Goal: Information Seeking & Learning: Understand process/instructions

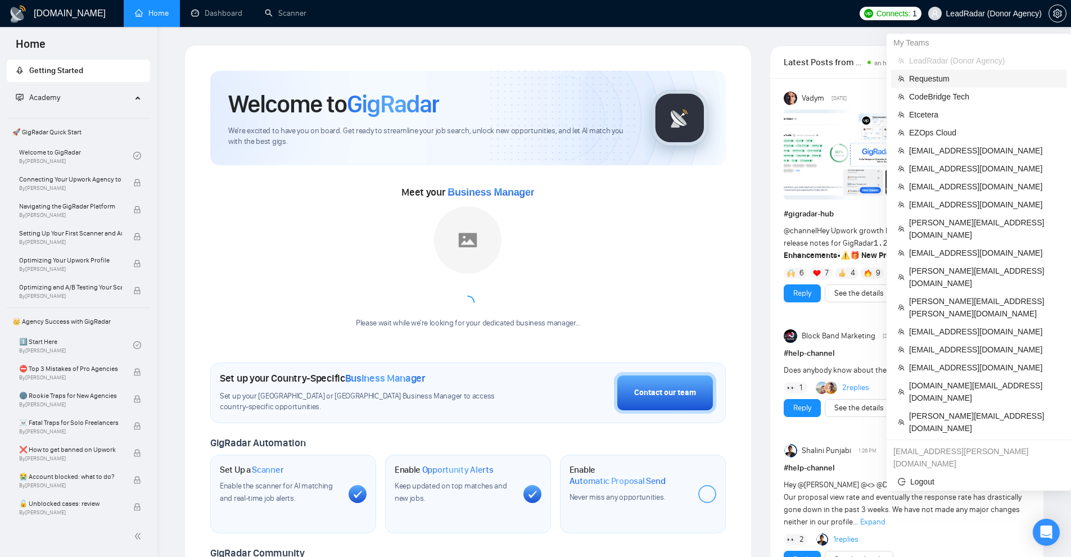
click at [944, 80] on span "Requestum" at bounding box center [984, 79] width 151 height 12
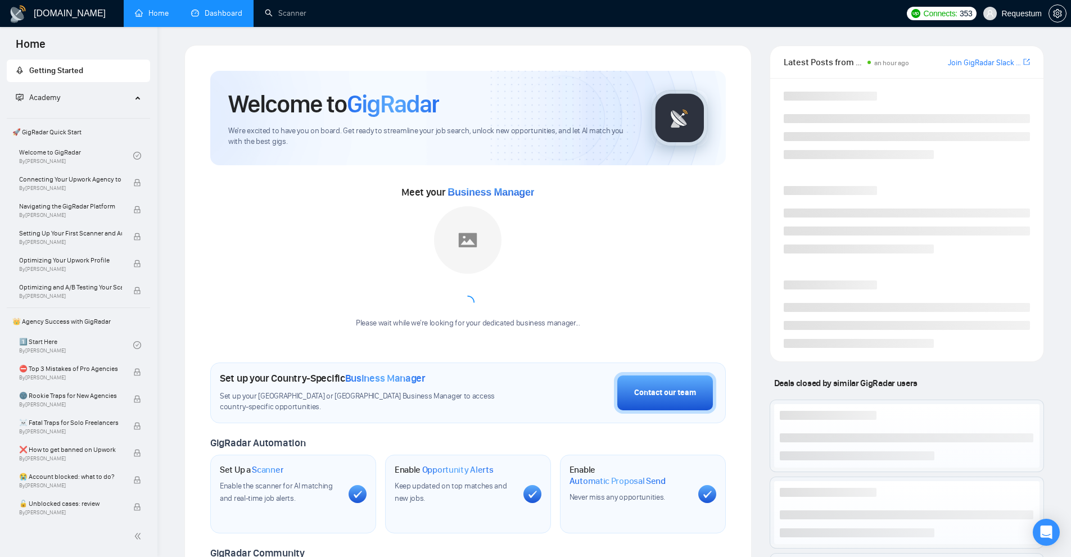
click at [210, 12] on link "Dashboard" at bounding box center [216, 13] width 51 height 10
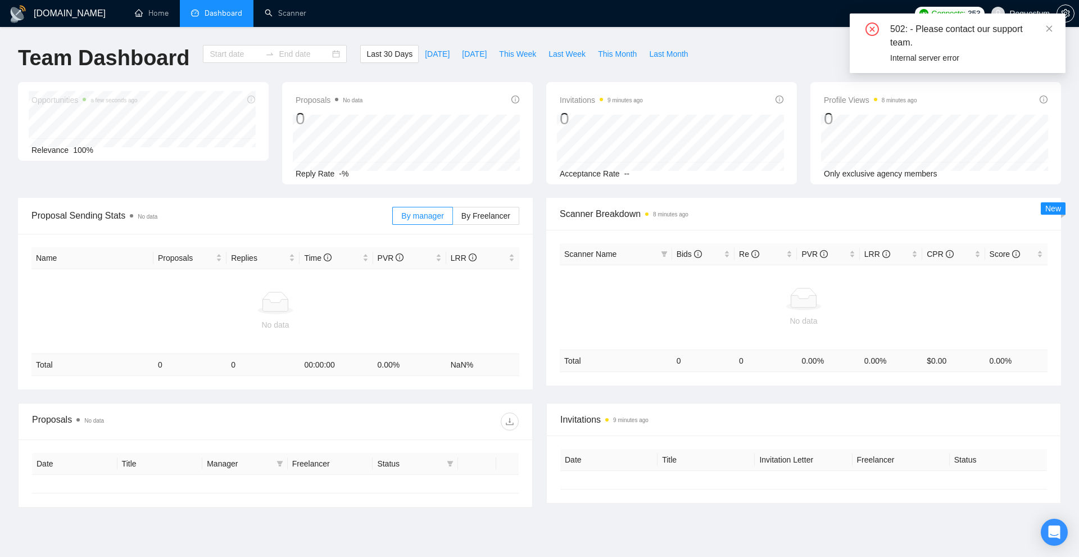
type input "[DATE]"
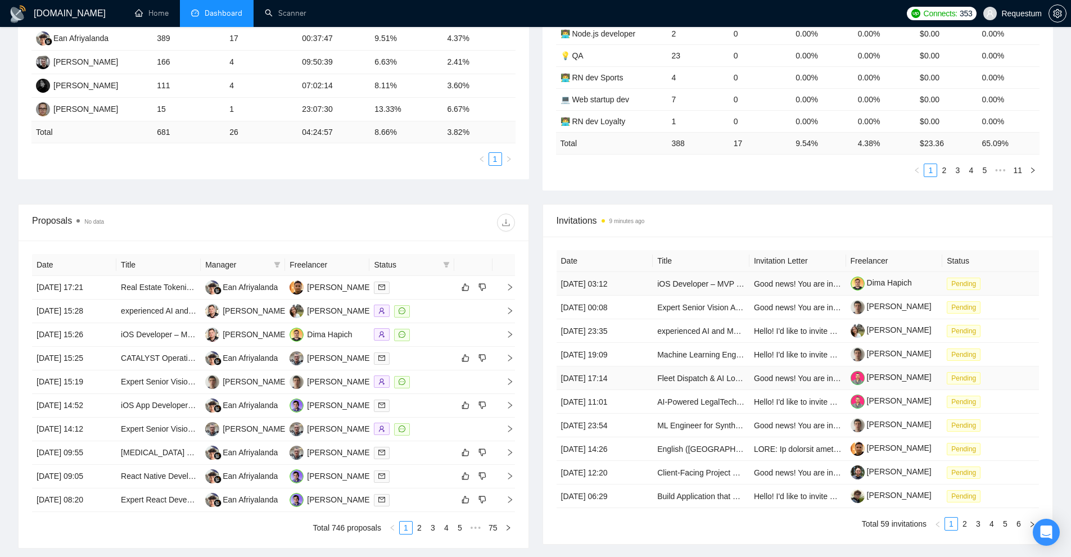
scroll to position [281, 0]
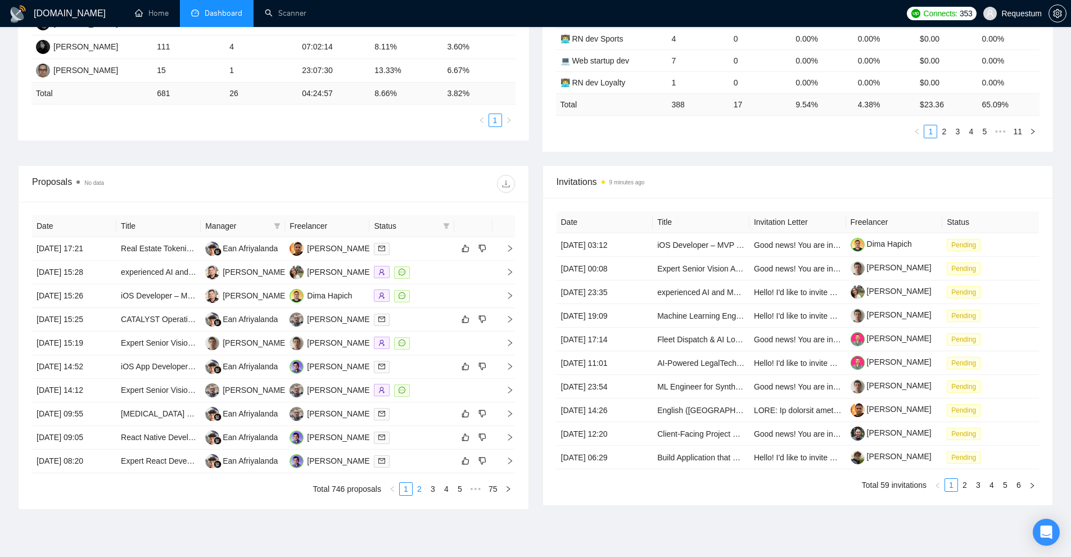
click at [417, 492] on link "2" at bounding box center [419, 489] width 12 height 12
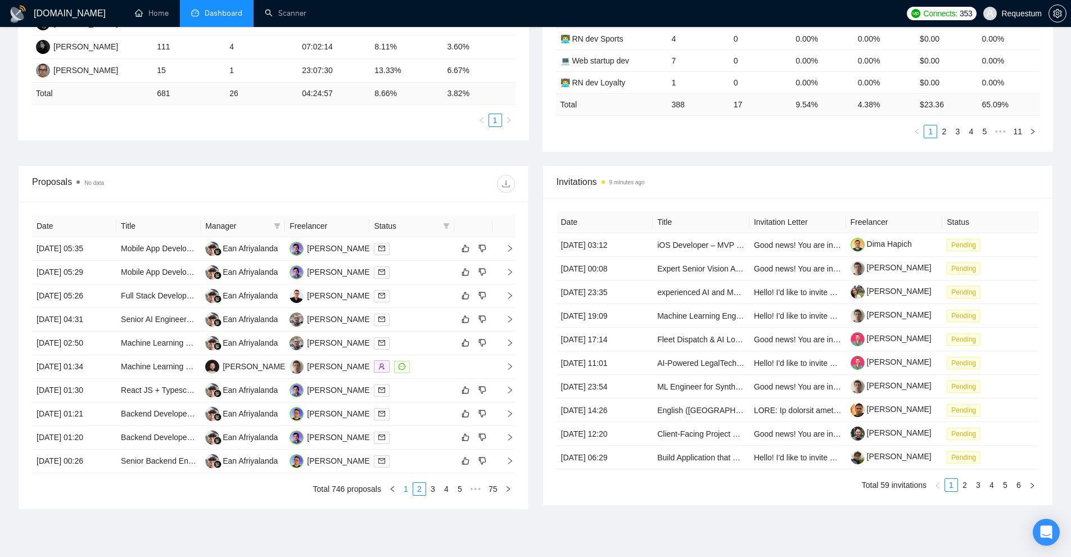
click at [407, 492] on link "1" at bounding box center [406, 489] width 12 height 12
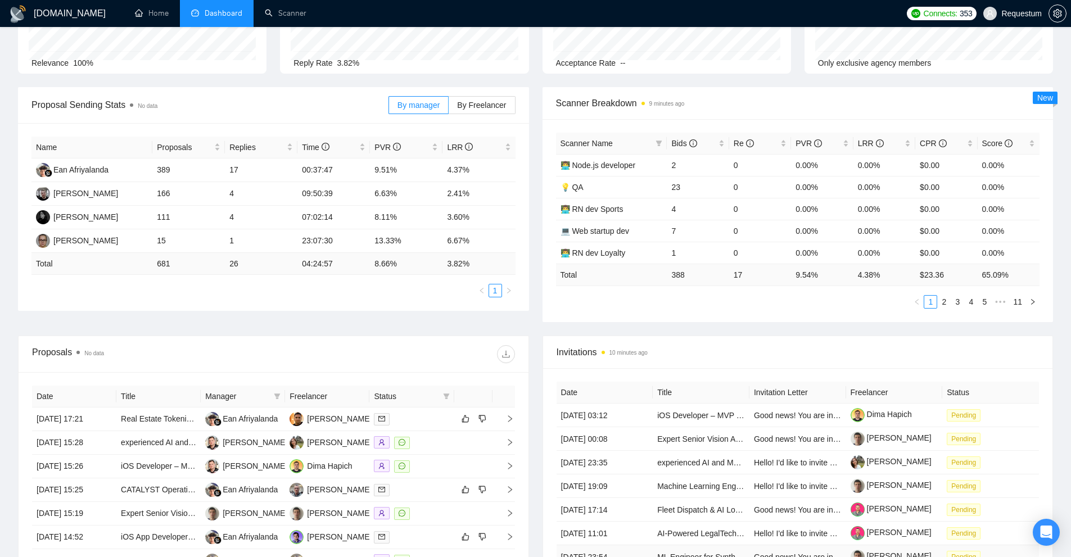
scroll to position [56, 0]
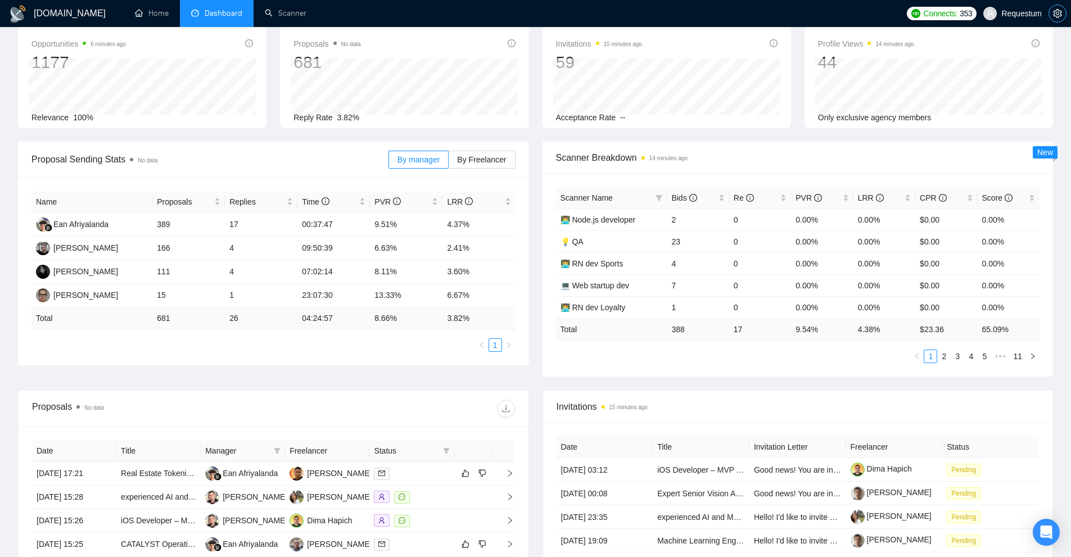
click at [1063, 12] on span "setting" at bounding box center [1057, 13] width 17 height 9
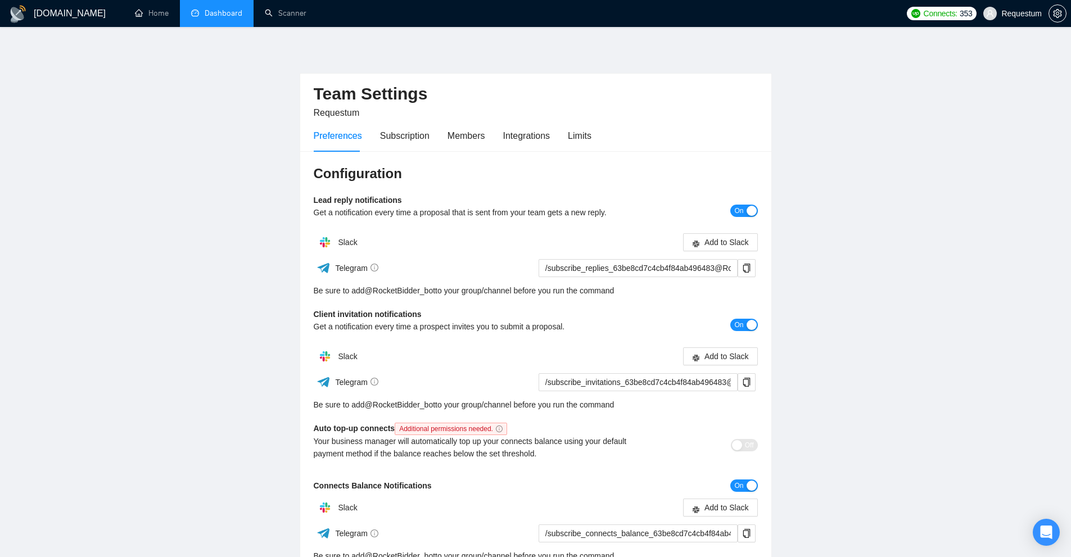
click at [229, 321] on main "Team Settings Requestum Preferences Subscription Members Integrations Limits Co…" at bounding box center [535, 341] width 1035 height 593
drag, startPoint x: 304, startPoint y: 270, endPoint x: 708, endPoint y: 292, distance: 405.3
click at [708, 292] on div "Configuration Lead reply notifications Get a notification every time a proposal…" at bounding box center [535, 394] width 471 height 487
click at [611, 318] on div "Client invitation notifications Get a notification every time a prospect invite…" at bounding box center [480, 324] width 333 height 33
drag, startPoint x: 641, startPoint y: 409, endPoint x: 283, endPoint y: 404, distance: 358.1
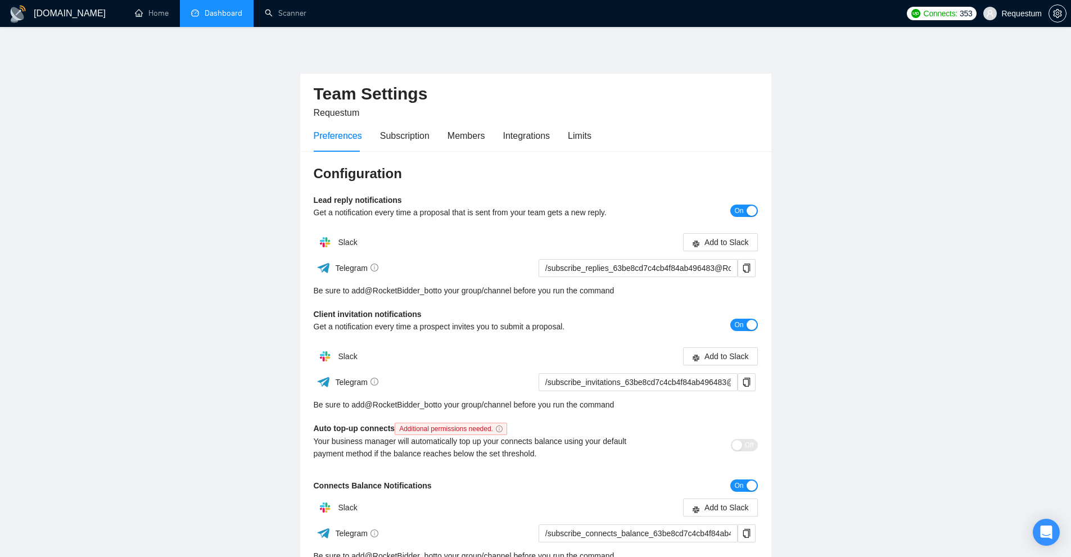
click at [283, 404] on main "Team Settings Requestum Preferences Subscription Members Integrations Limits Co…" at bounding box center [535, 341] width 1035 height 593
click at [486, 401] on div "Be sure to add @ RocketBidder_bot to your group/channel before you run the comm…" at bounding box center [536, 404] width 444 height 12
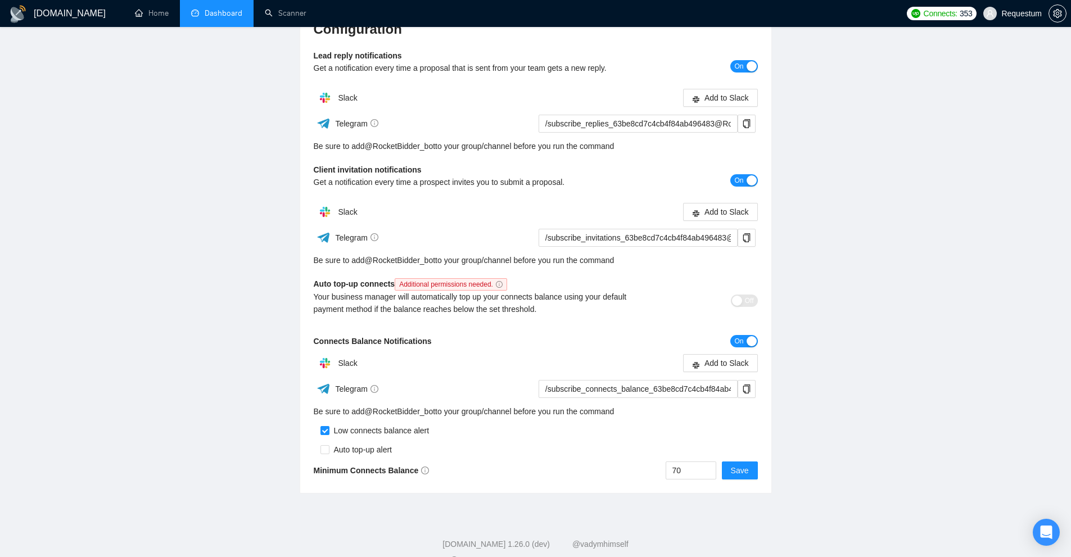
scroll to position [167, 0]
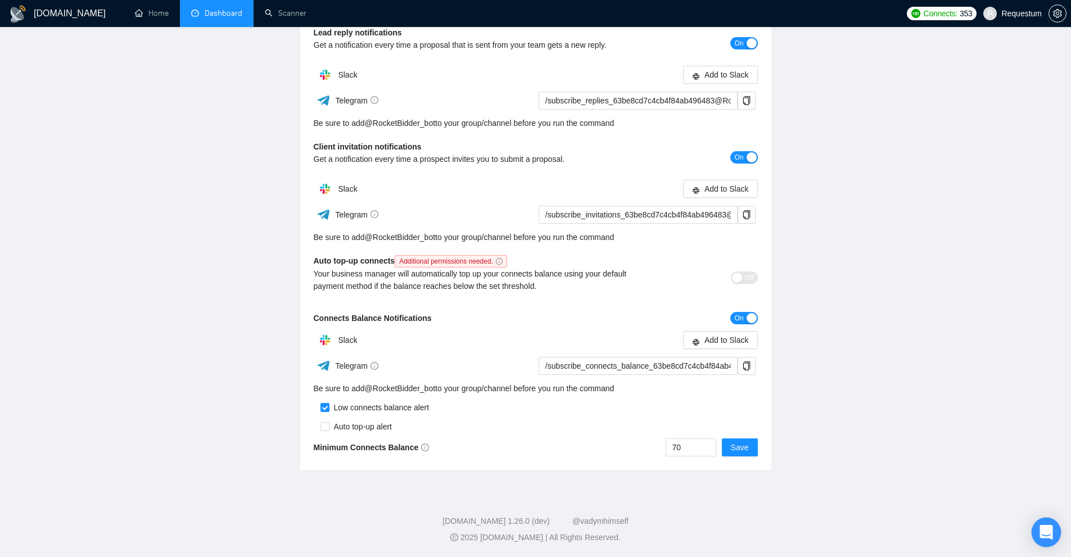
click at [1041, 529] on icon "Open Intercom Messenger" at bounding box center [1045, 532] width 13 height 15
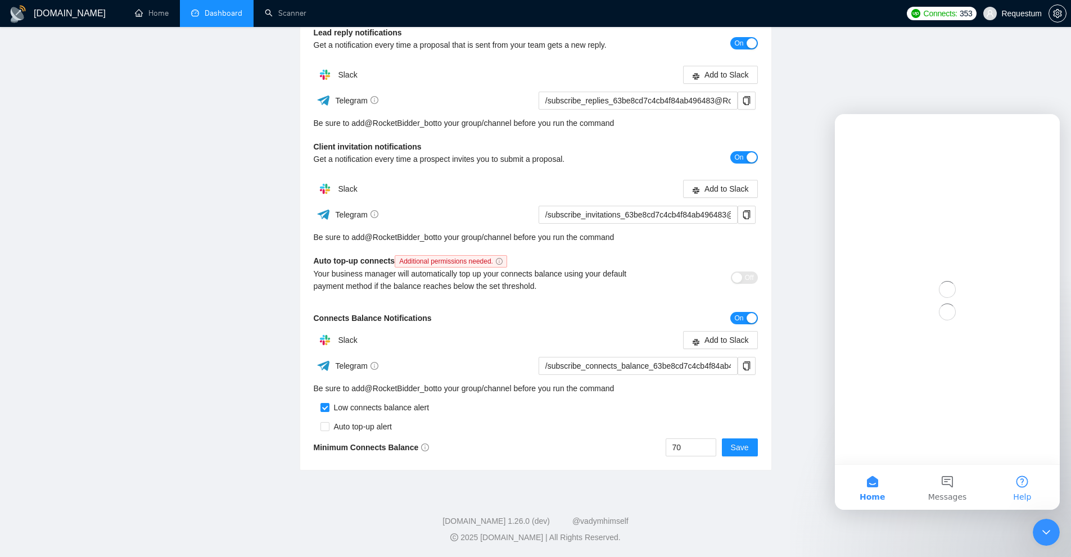
scroll to position [0, 0]
click at [954, 488] on button "Messages" at bounding box center [946, 487] width 75 height 45
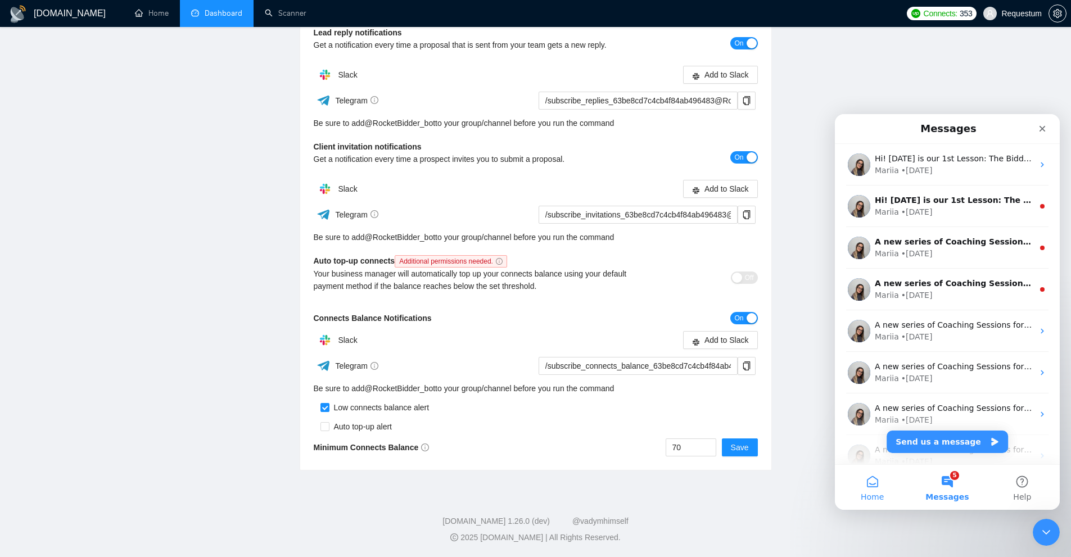
click at [863, 490] on button "Home" at bounding box center [872, 487] width 75 height 45
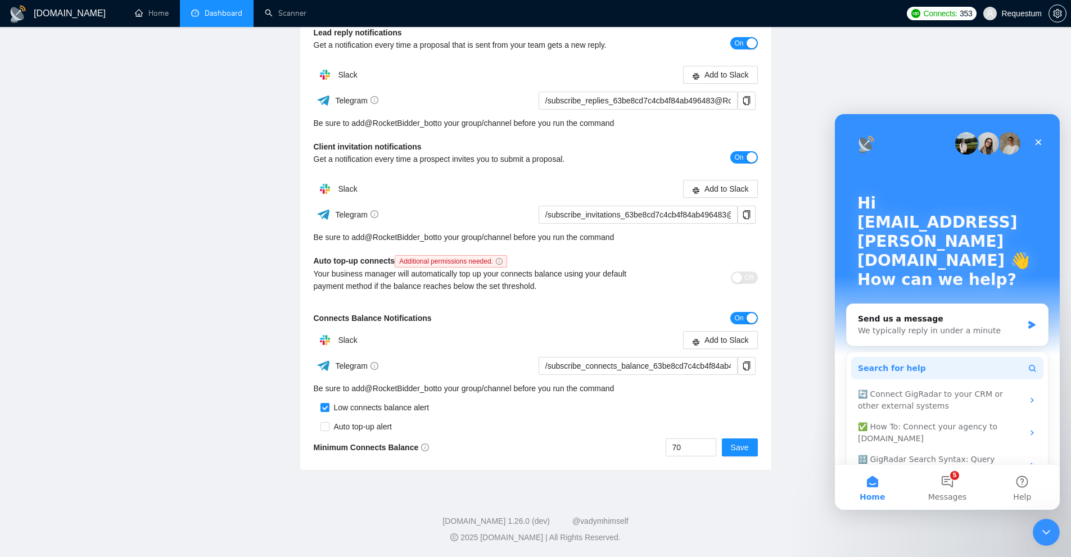
click at [929, 357] on button "Search for help" at bounding box center [947, 368] width 192 height 22
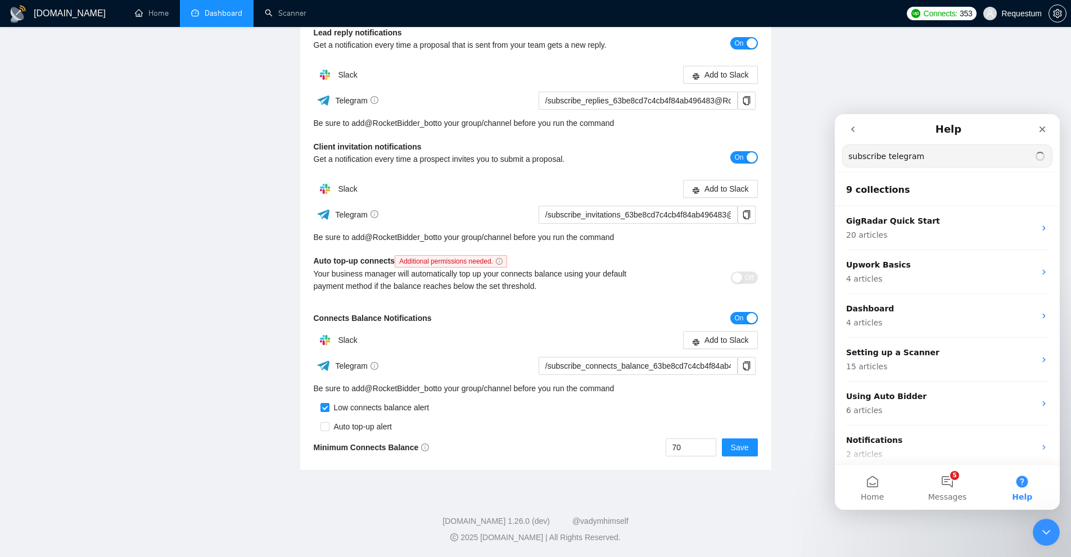
type input "subscribe telegram"
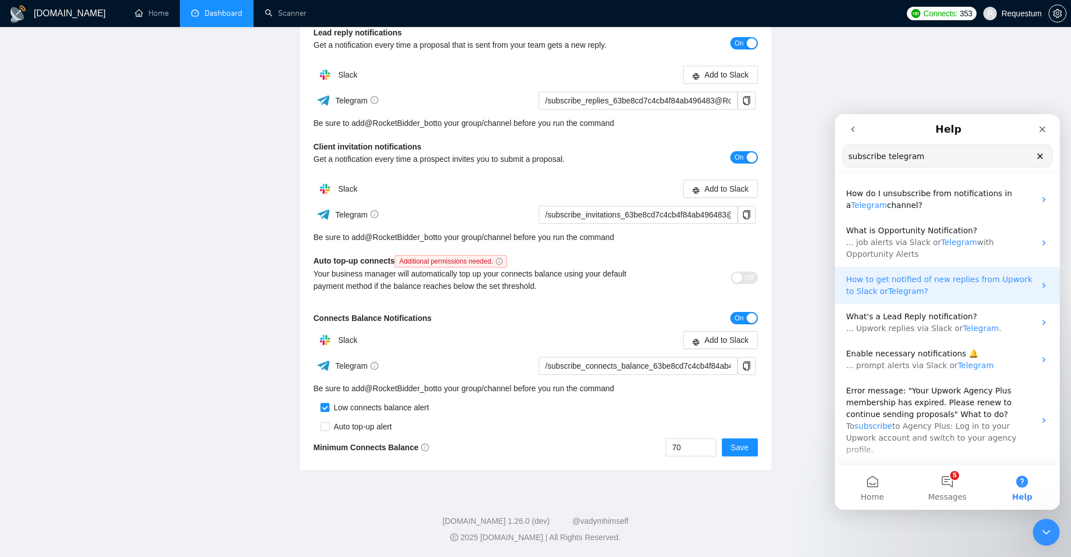
click at [981, 285] on p "How to get notified of new replies from Upwork to Slack or Telegram ?" at bounding box center [940, 286] width 189 height 24
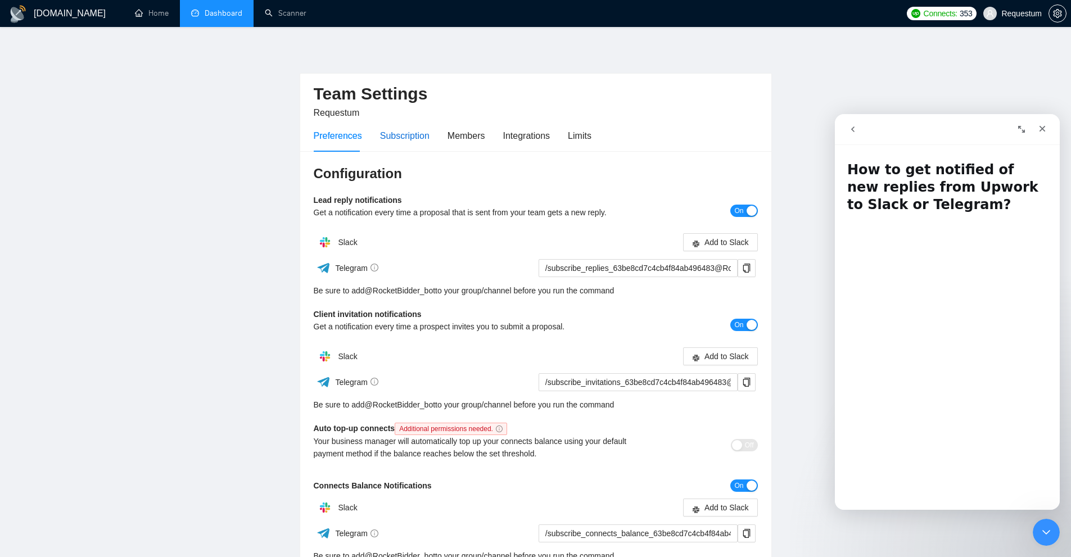
click at [406, 142] on div "Subscription" at bounding box center [404, 136] width 49 height 14
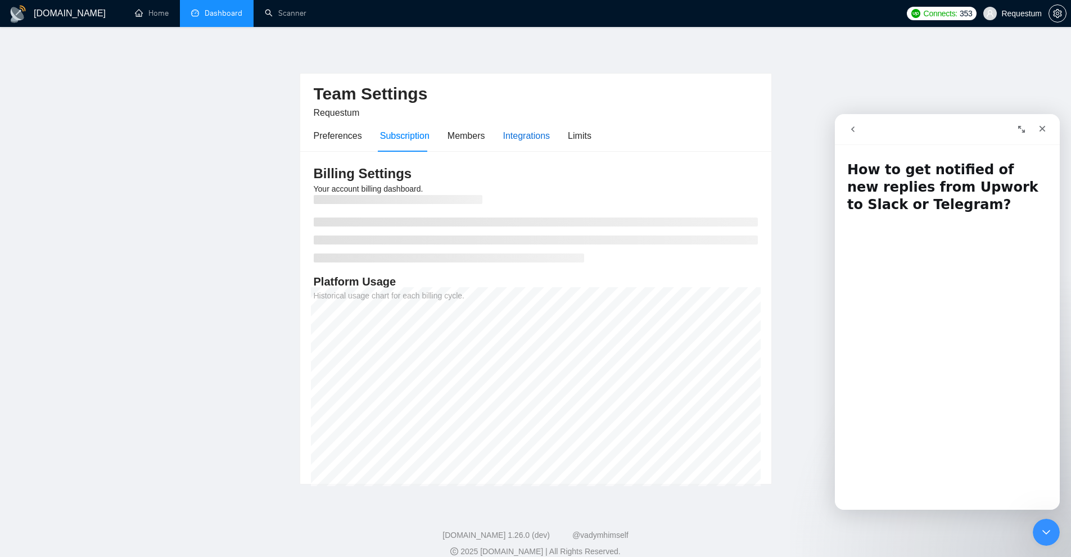
click at [527, 135] on div "Integrations" at bounding box center [526, 136] width 47 height 14
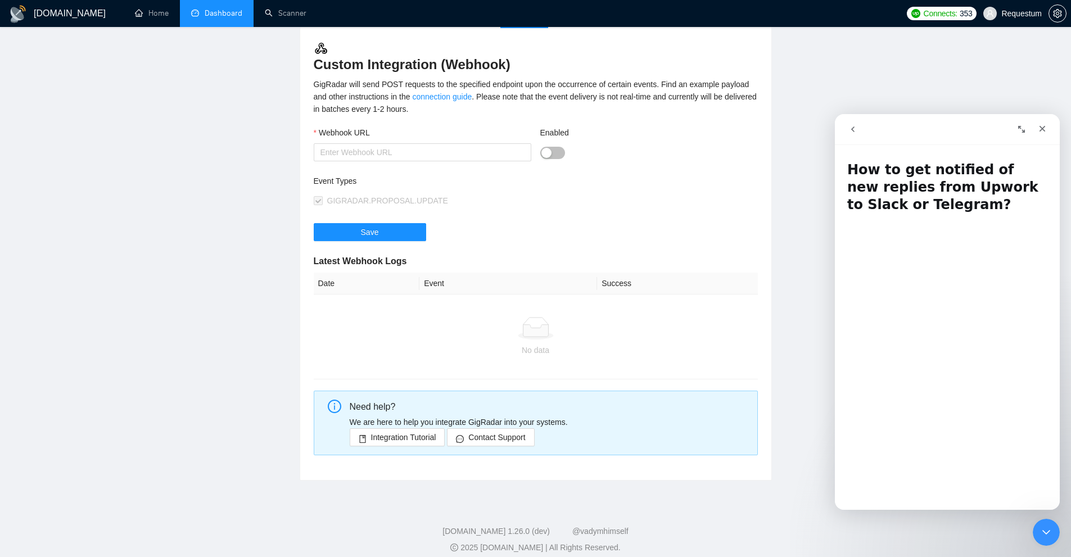
scroll to position [134, 0]
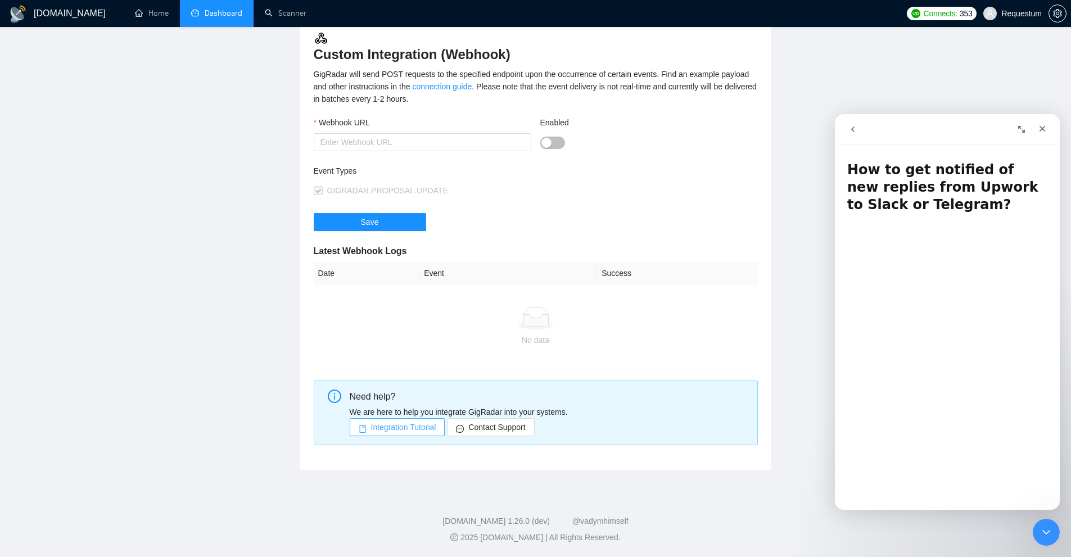
click at [413, 427] on span "Integration Tutorial" at bounding box center [403, 427] width 65 height 12
